Goal: Transaction & Acquisition: Purchase product/service

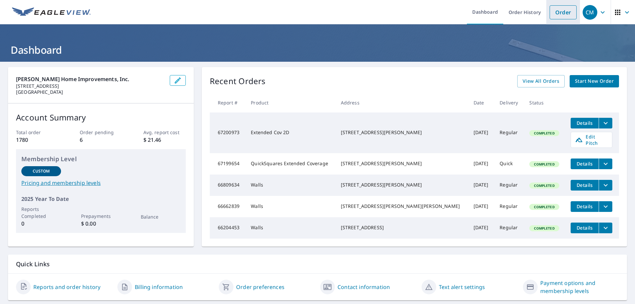
click at [561, 10] on link "Order" at bounding box center [563, 12] width 27 height 14
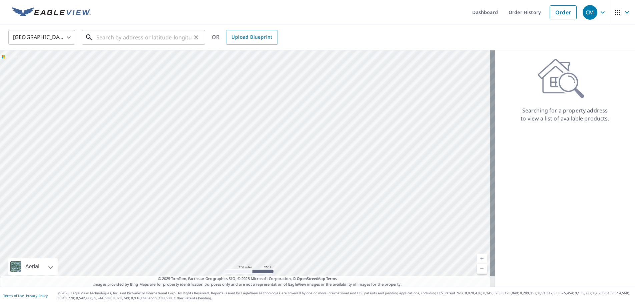
click at [100, 39] on input "text" at bounding box center [143, 37] width 95 height 19
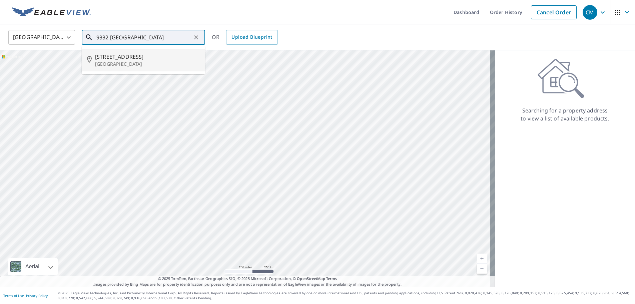
click at [138, 59] on span "[STREET_ADDRESS]" at bounding box center [147, 57] width 105 height 8
type input "[STREET_ADDRESS]"
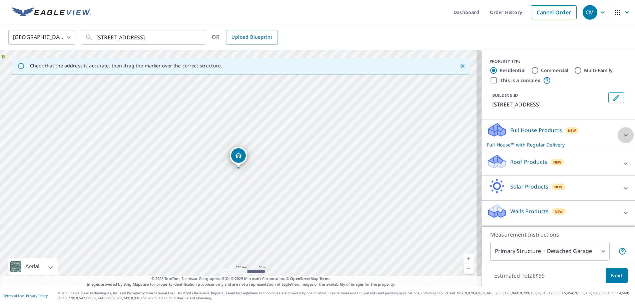
click at [624, 135] on icon at bounding box center [626, 135] width 4 height 2
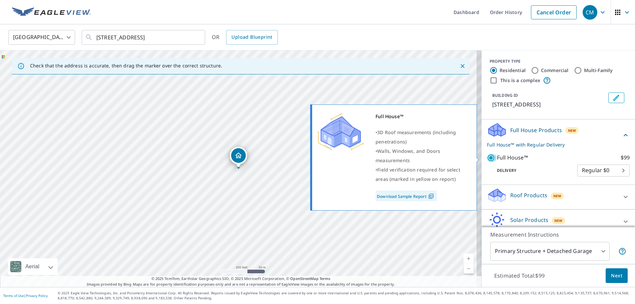
click at [488, 159] on input "Full House™ $99" at bounding box center [492, 158] width 10 height 8
checkbox input "false"
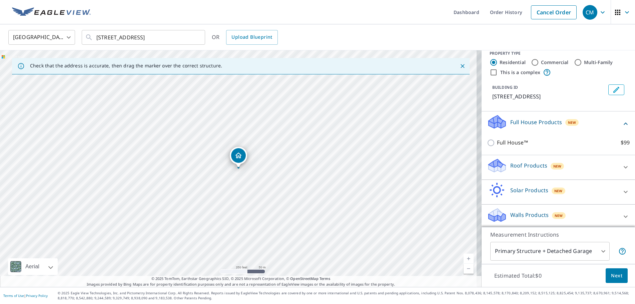
scroll to position [10, 0]
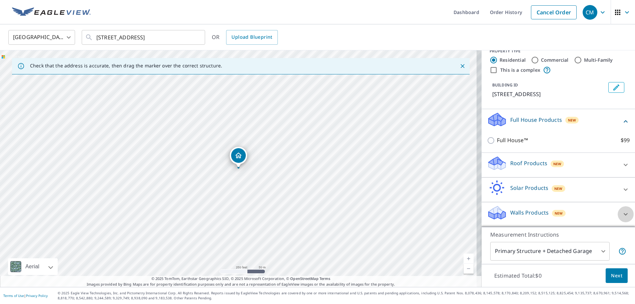
click at [622, 216] on icon at bounding box center [626, 214] width 8 height 8
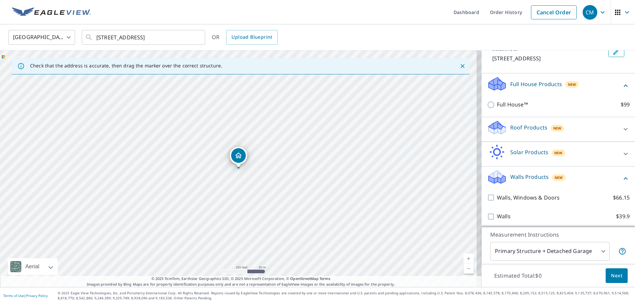
scroll to position [48, 0]
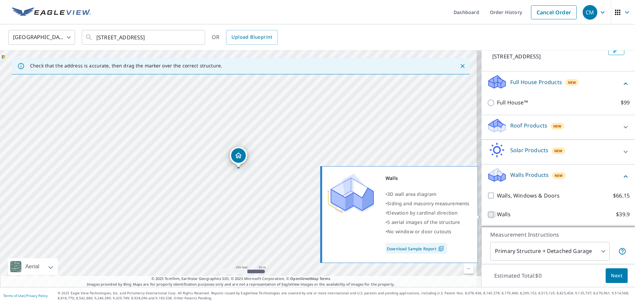
click at [488, 213] on input "Walls $39.9" at bounding box center [492, 215] width 10 height 8
checkbox input "true"
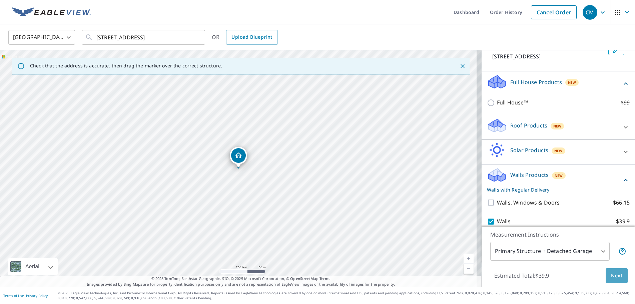
click at [616, 276] on span "Next" at bounding box center [616, 276] width 11 height 8
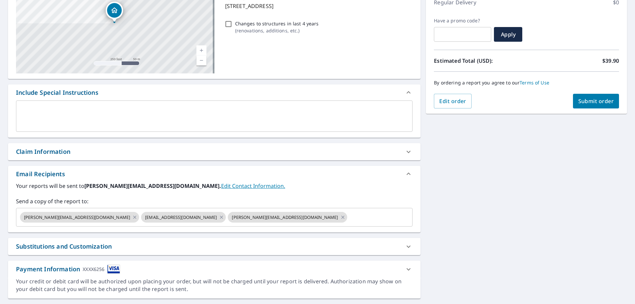
scroll to position [116, 0]
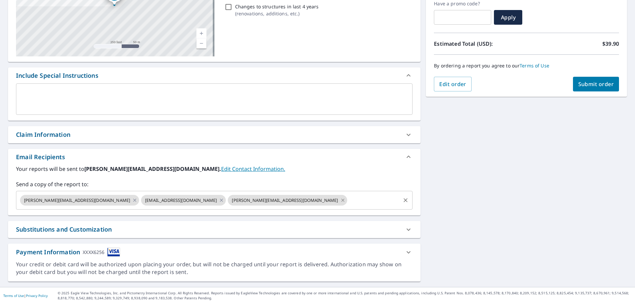
click at [340, 200] on icon at bounding box center [342, 200] width 5 height 7
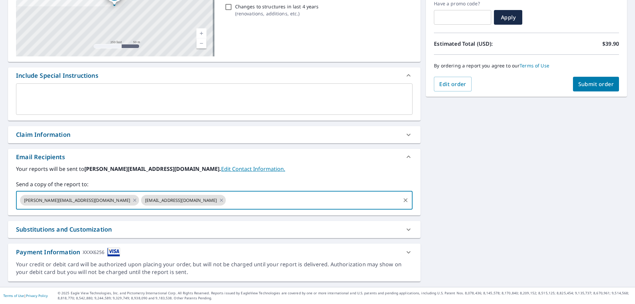
click at [227, 203] on input "text" at bounding box center [313, 200] width 173 height 13
click at [132, 200] on icon at bounding box center [134, 200] width 5 height 7
checkbox input "true"
type input "[EMAIL_ADDRESS][DOMAIN_NAME]"
checkbox input "true"
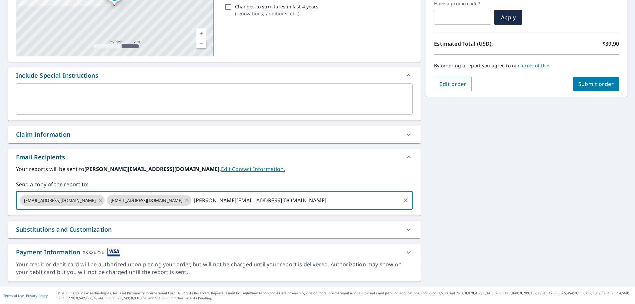
type input "[PERSON_NAME][EMAIL_ADDRESS][DOMAIN_NAME]"
click at [225, 197] on input "[PERSON_NAME][EMAIL_ADDRESS][DOMAIN_NAME]" at bounding box center [296, 200] width 207 height 13
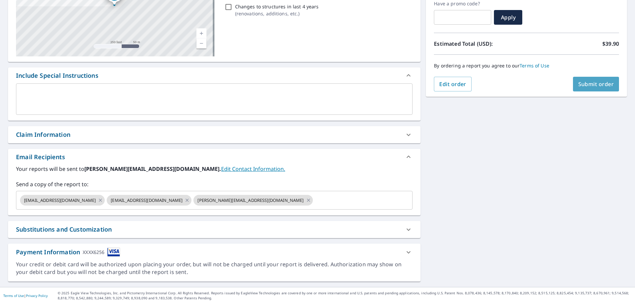
click at [596, 85] on span "Submit order" at bounding box center [597, 83] width 36 height 7
checkbox input "true"
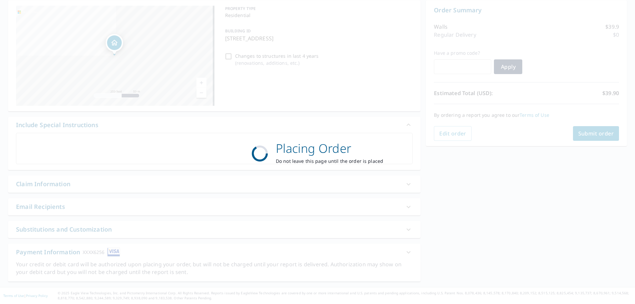
scroll to position [67, 0]
